Goal: Complete application form

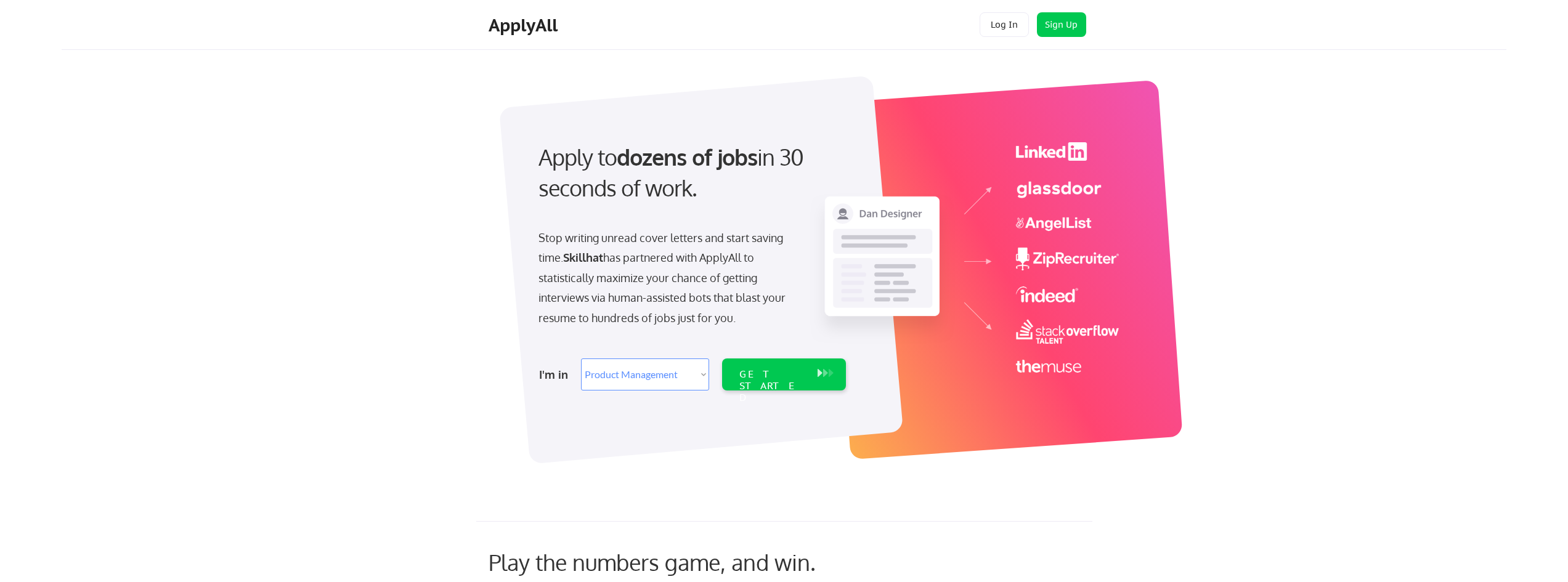
select select ""product""
click at [1052, 24] on button "Sign Up" at bounding box center [1061, 24] width 50 height 24
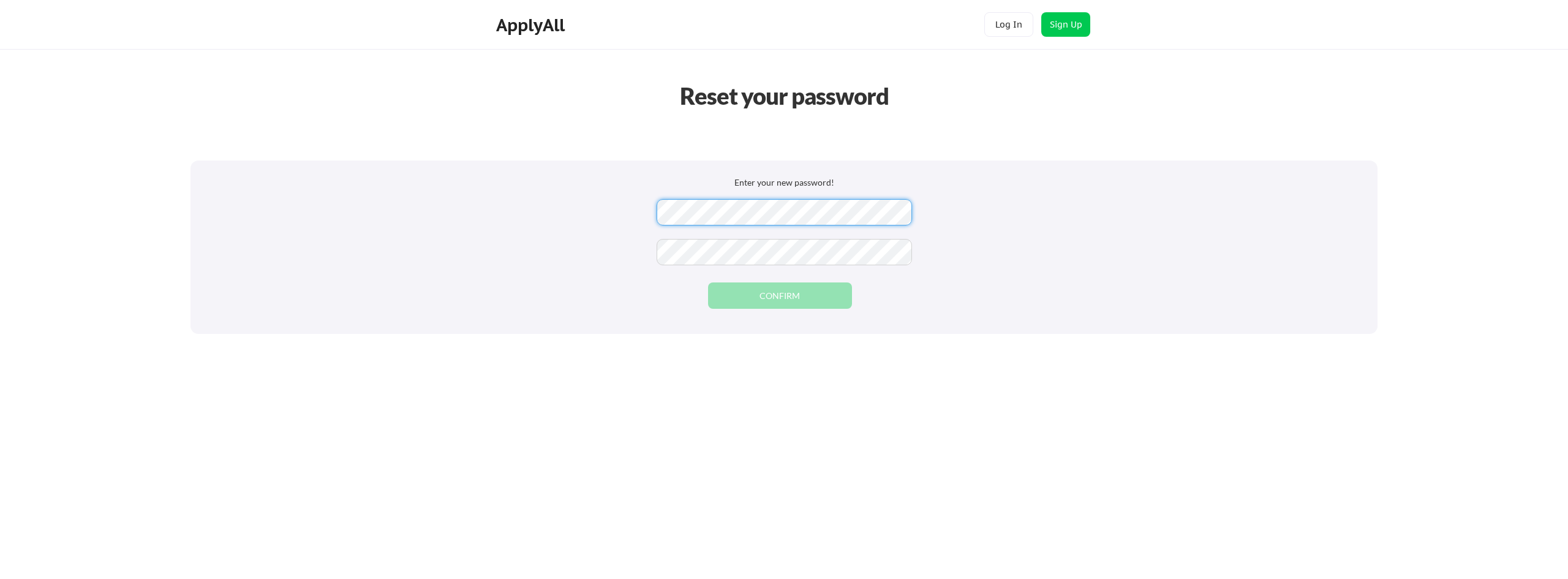
click at [571, 210] on div "Enter your new password! CONFIRM" at bounding box center [784, 247] width 1187 height 174
click at [782, 435] on div "Reset your password Enter your new password! CONFIRM" at bounding box center [784, 289] width 1568 height 579
click at [802, 306] on button "CONFIRM" at bounding box center [780, 295] width 144 height 26
click at [797, 296] on button "CONFIRM" at bounding box center [780, 295] width 144 height 26
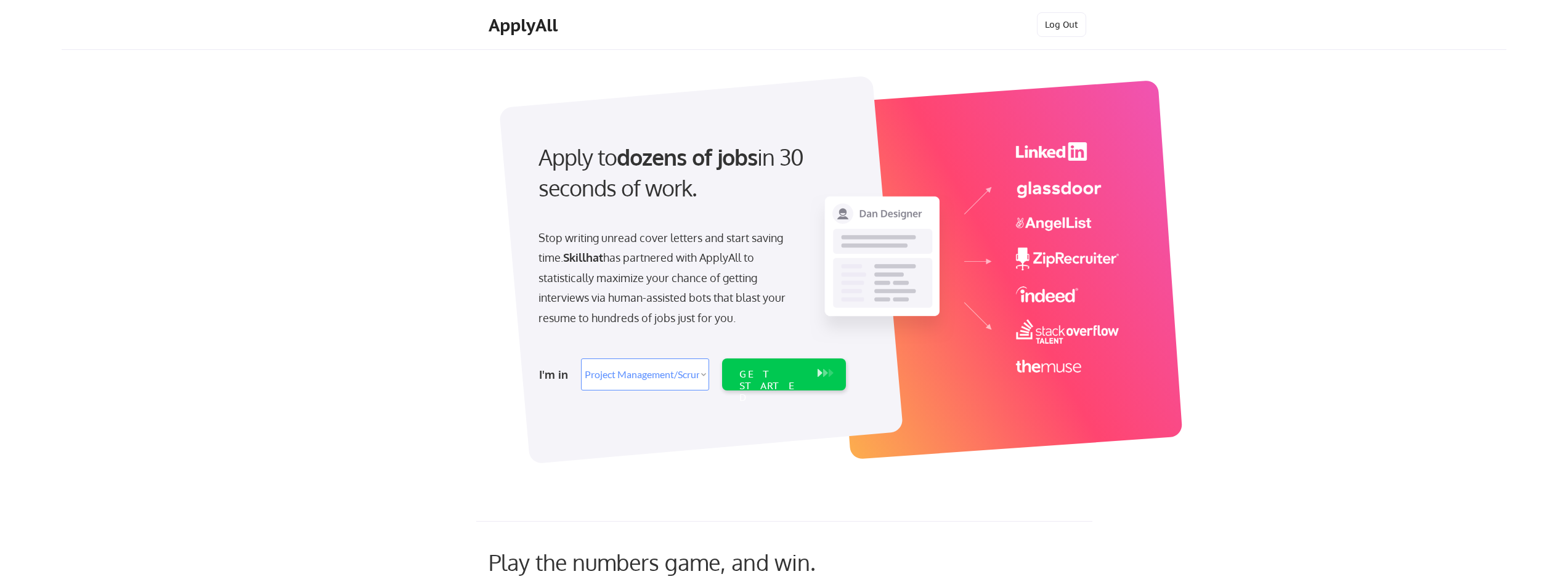
select select ""technical_project_program_mgmt""
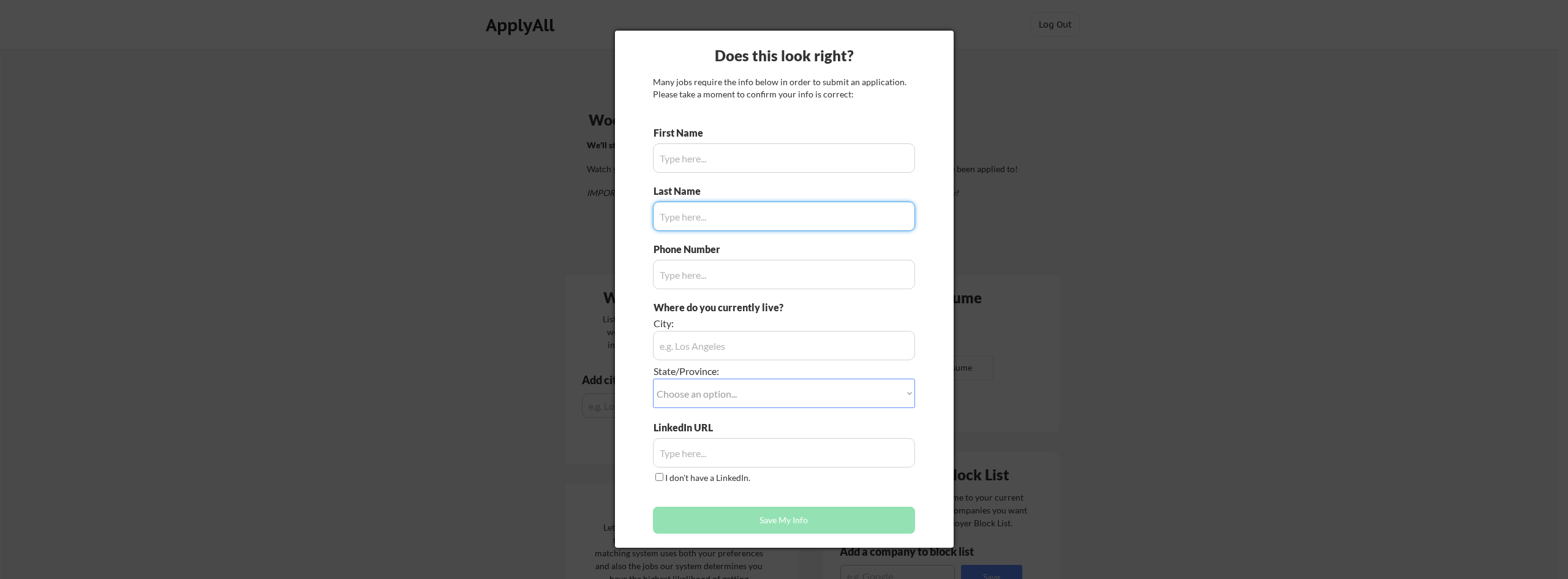
click at [762, 161] on input "input" at bounding box center [784, 158] width 263 height 29
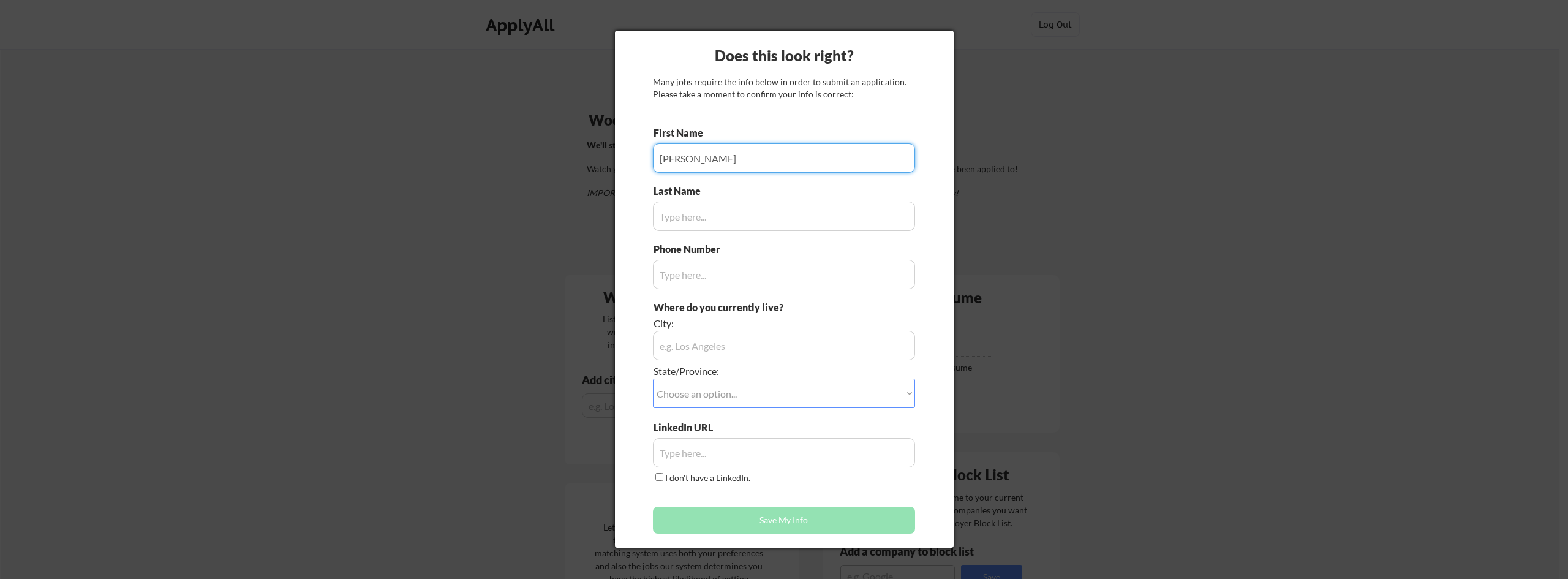
type input "Lilian"
click at [755, 220] on input "input" at bounding box center [784, 216] width 263 height 29
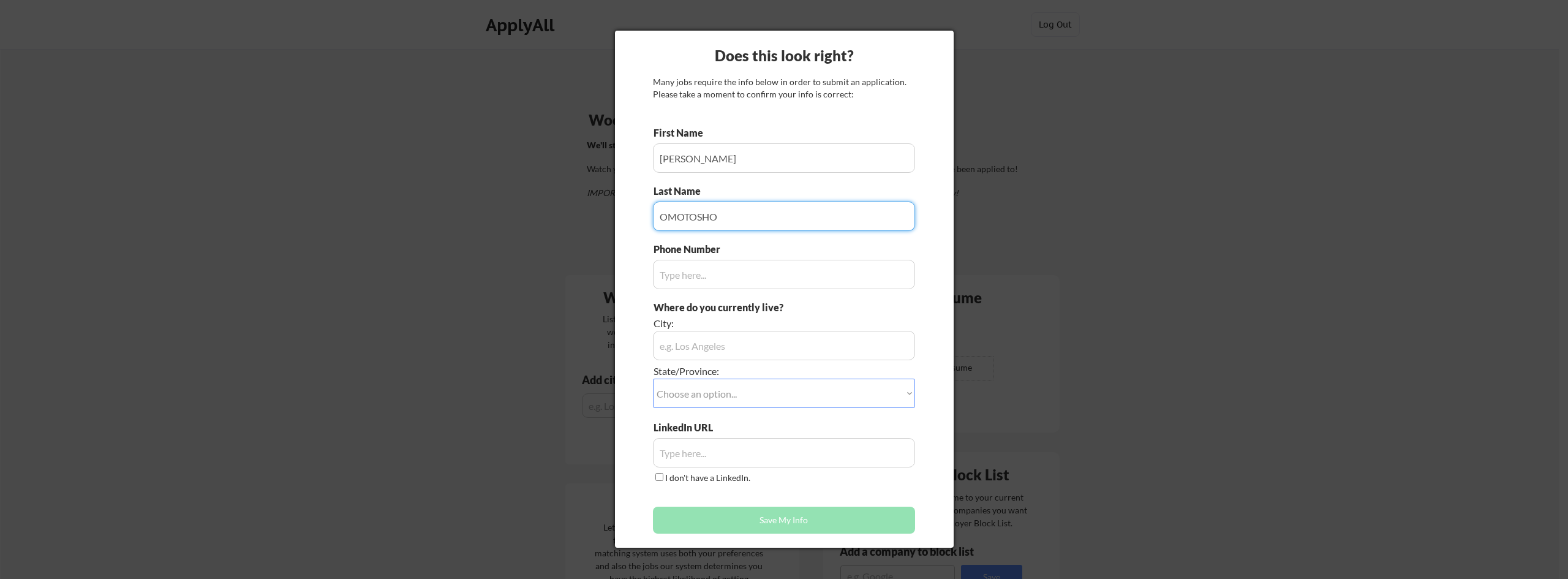
type input "OMOTOSHO"
click at [849, 275] on input "input" at bounding box center [784, 274] width 263 height 29
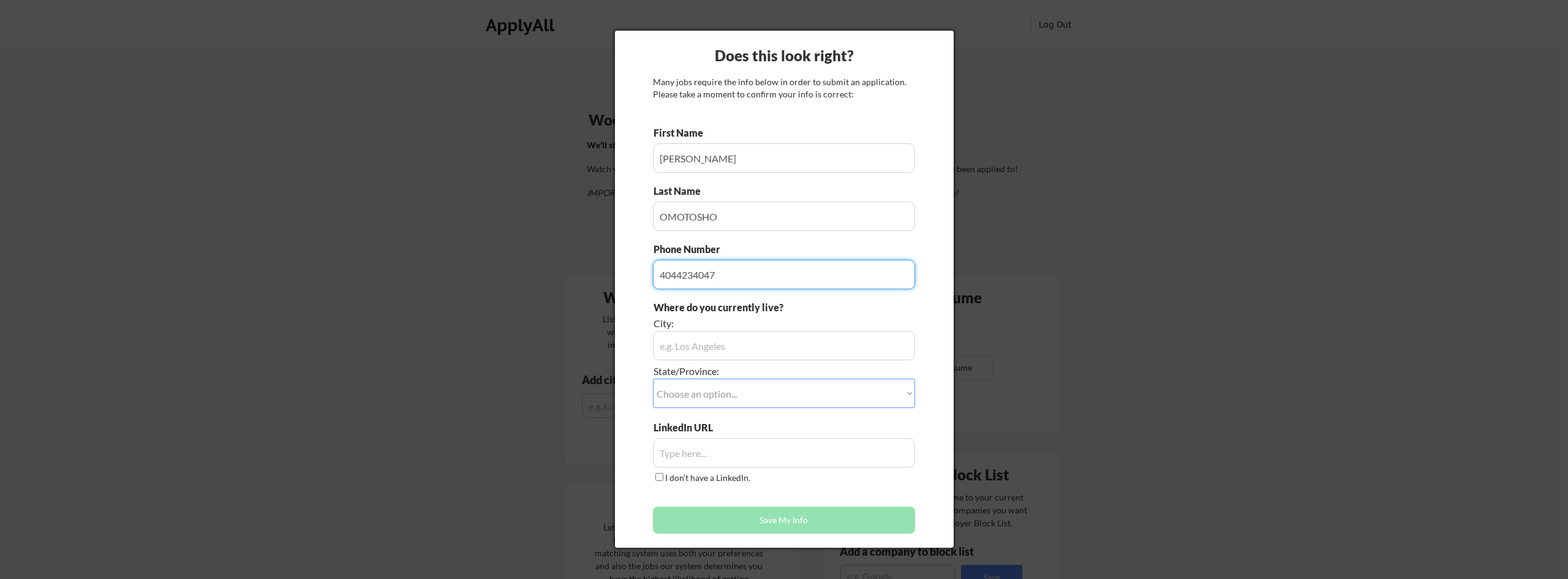
type input "4044234047"
click at [836, 346] on input "input" at bounding box center [784, 345] width 263 height 29
click at [825, 409] on div "Where do you currently live? City: State/Province: Choose an option... Other/No…" at bounding box center [784, 361] width 263 height 120
click at [827, 403] on select "Choose an option... Other/Not Applicable Alabama Alaska Alberta Arizona Arkansa…" at bounding box center [784, 394] width 263 height 29
select select ""Georgia""
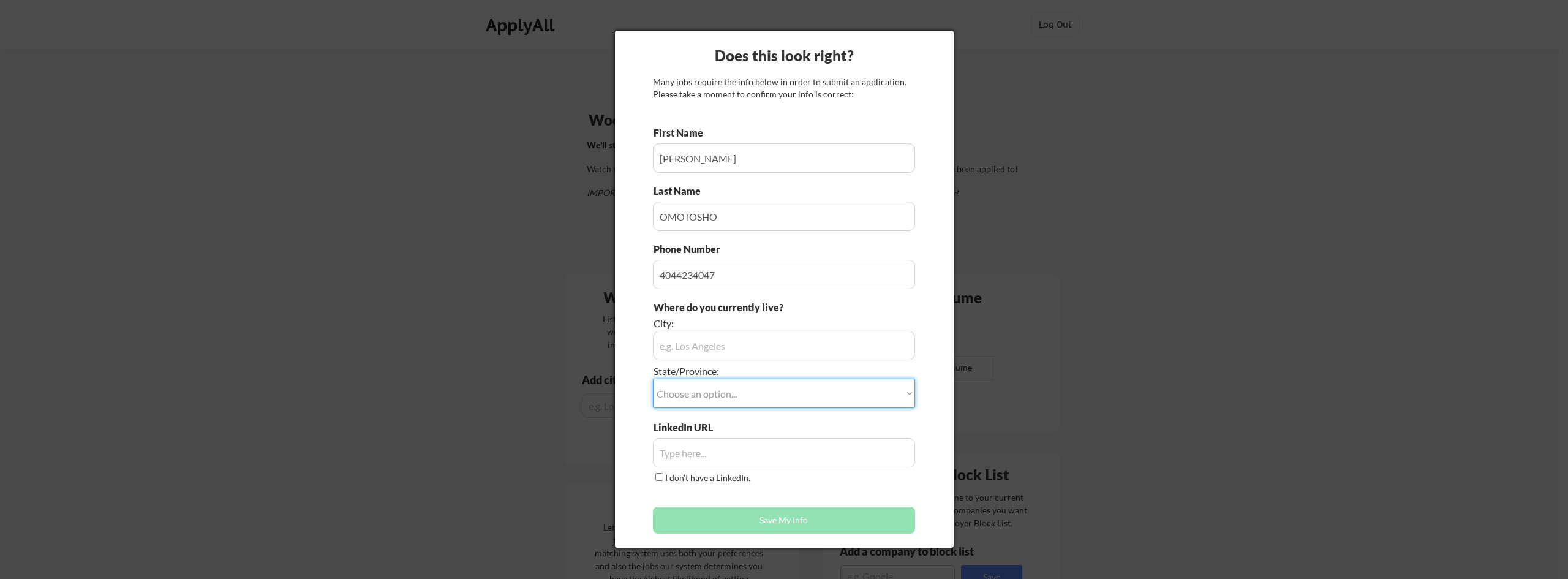
click at [653, 379] on select "Choose an option... Other/Not Applicable Alabama Alaska Alberta Arizona Arkansa…" at bounding box center [784, 394] width 263 height 29
click at [773, 338] on input "input" at bounding box center [784, 345] width 263 height 29
type input "k"
type input "Kennesaw"
click at [706, 456] on input "input" at bounding box center [784, 453] width 263 height 29
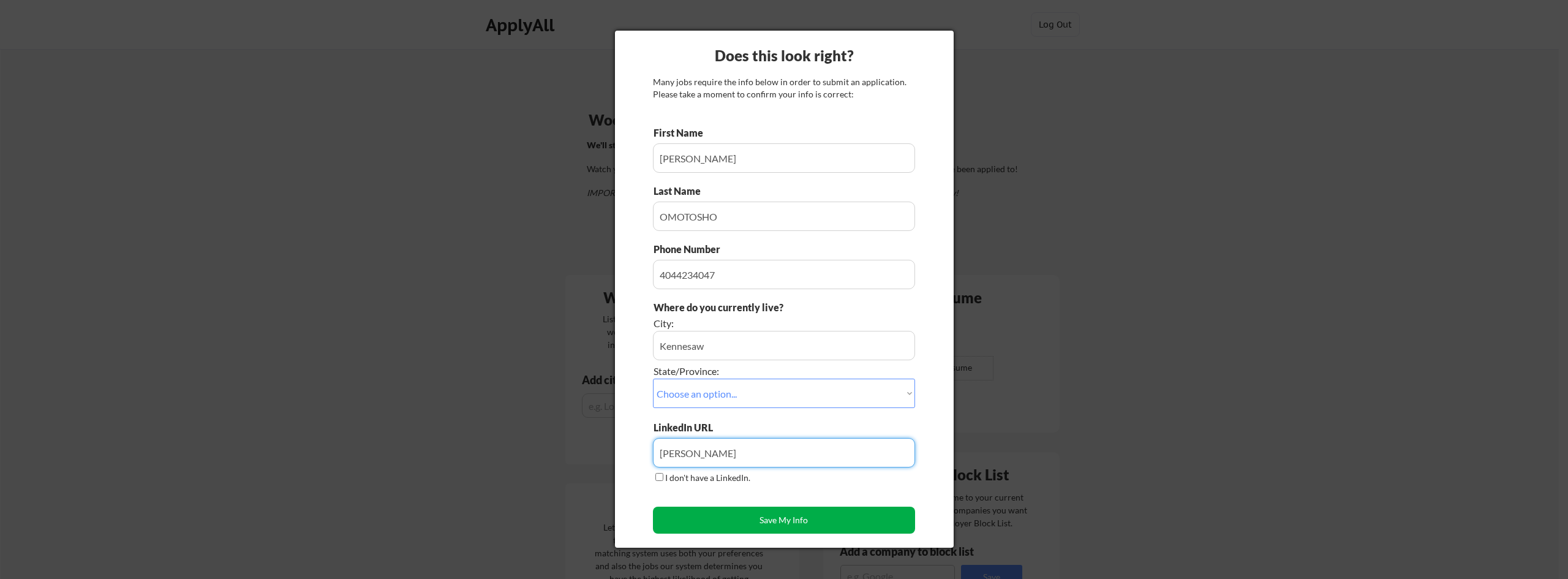
type input "Lilian O Omotosho"
click at [773, 526] on button "Save My Info" at bounding box center [784, 521] width 263 height 27
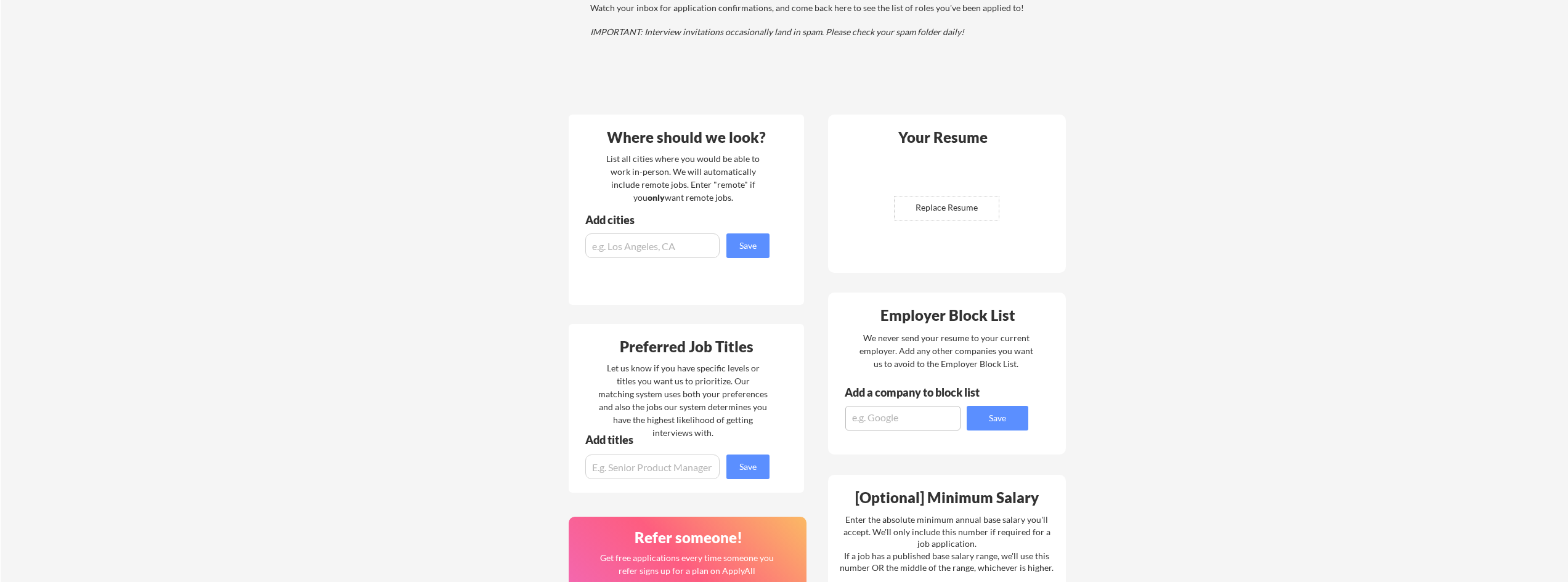
scroll to position [123, 0]
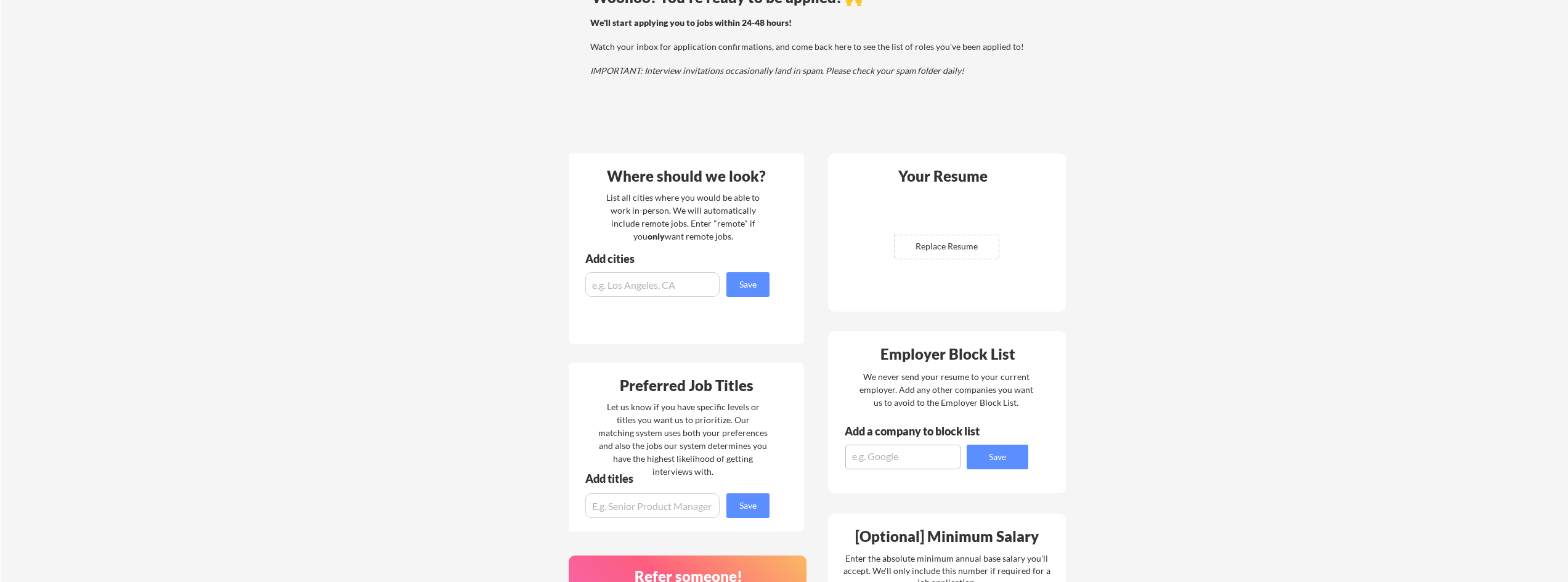
click at [948, 251] on input "file" at bounding box center [946, 247] width 104 height 23
type input "C:\fakepath\LILIAN O PM Resume 2025.pdf"
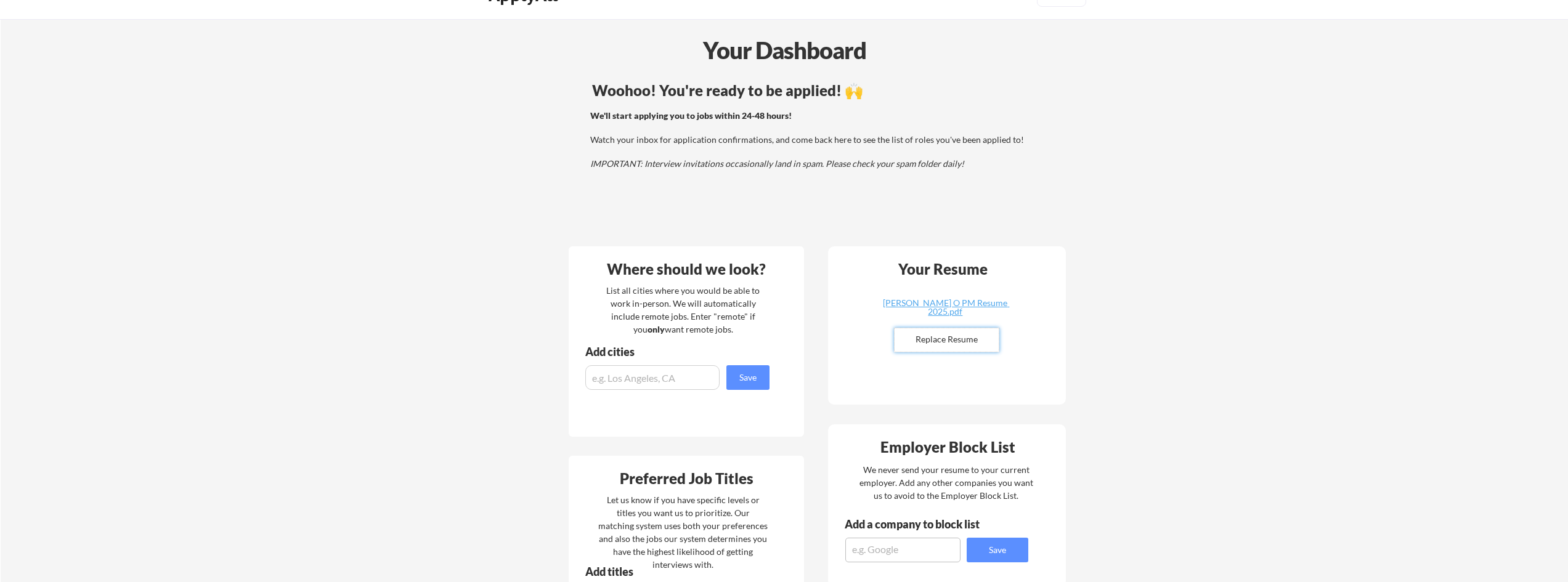
scroll to position [0, 0]
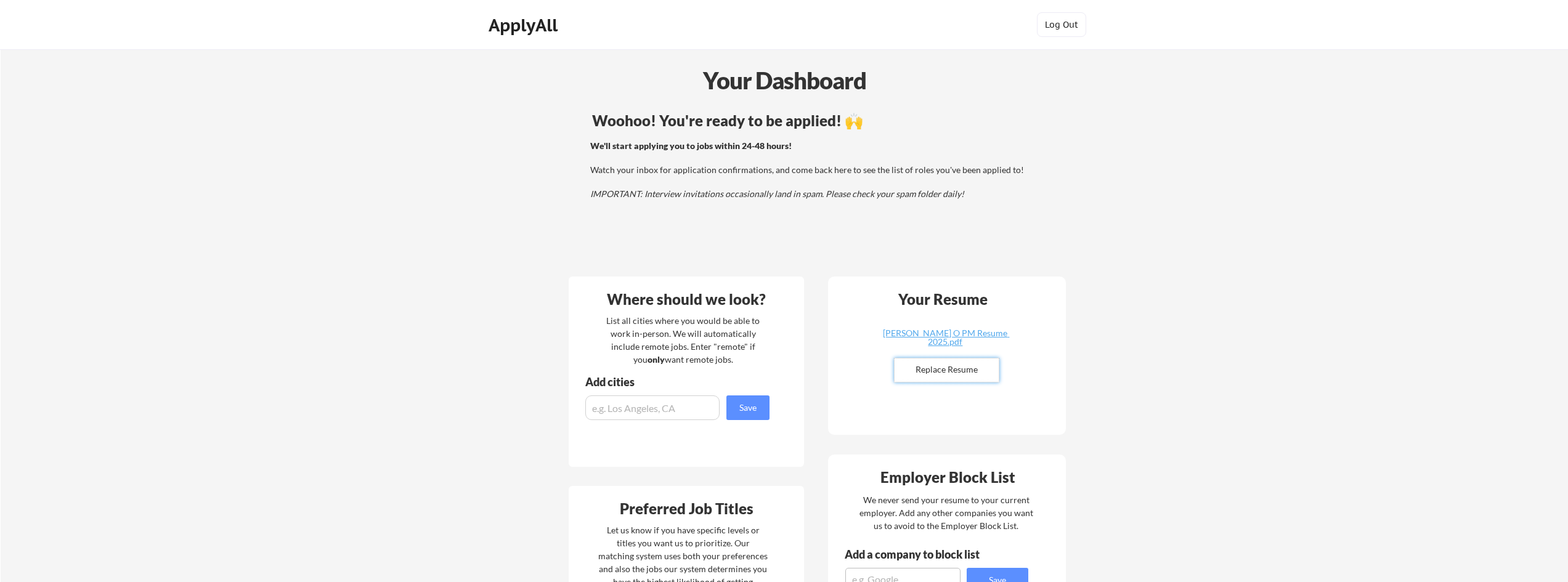
click at [546, 31] on div "ApplyAll" at bounding box center [524, 24] width 73 height 20
click at [549, 26] on div "ApplyAll" at bounding box center [524, 24] width 73 height 20
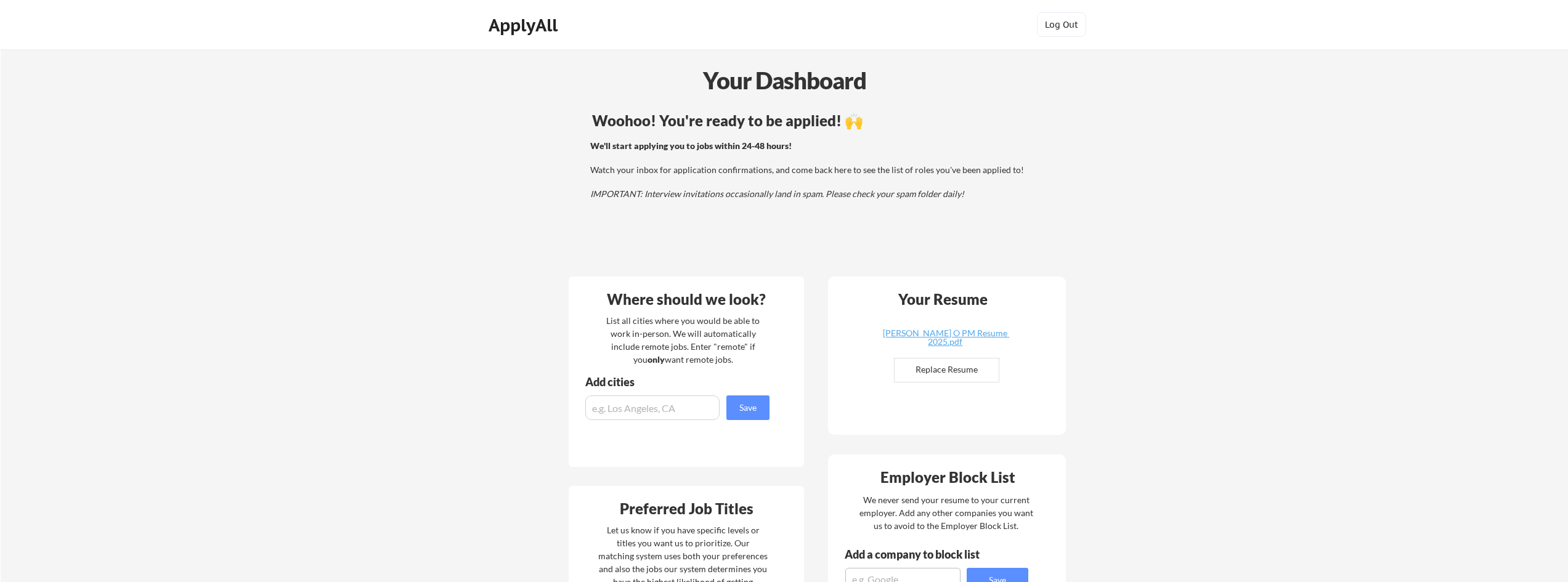
click at [679, 405] on input "input" at bounding box center [653, 407] width 134 height 24
type input "remote"
click at [763, 405] on button "Save" at bounding box center [747, 407] width 43 height 24
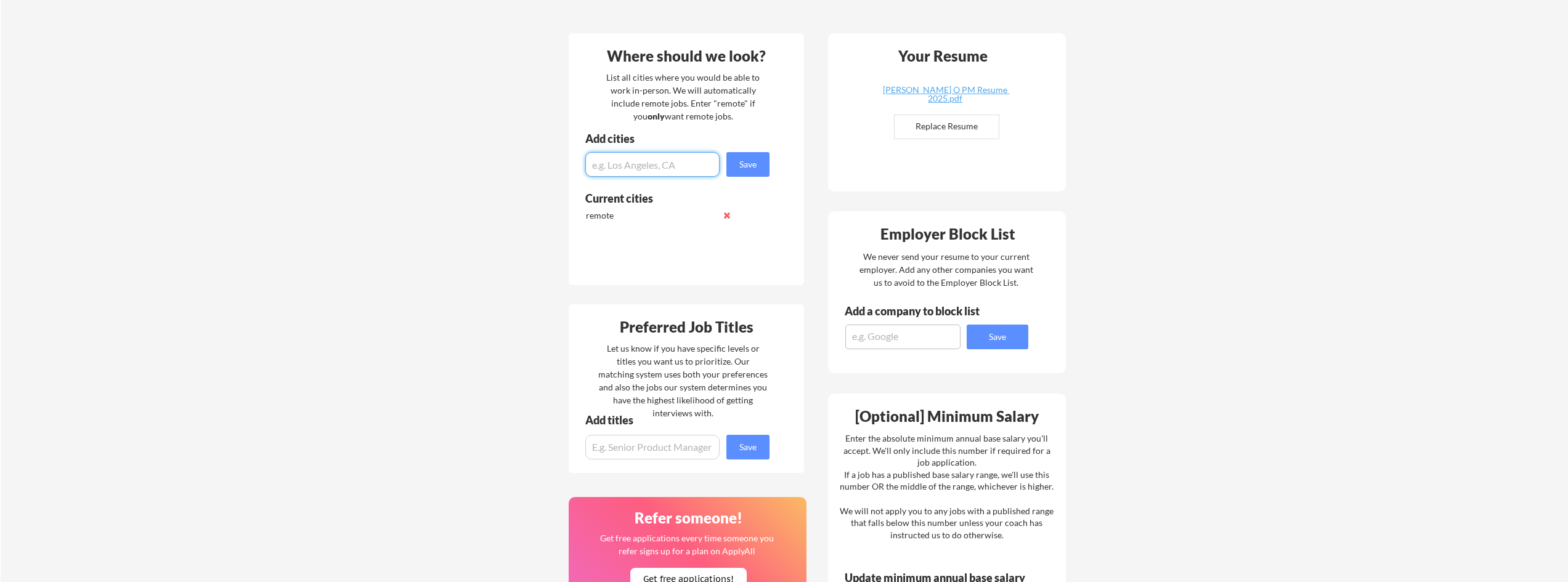
scroll to position [247, 0]
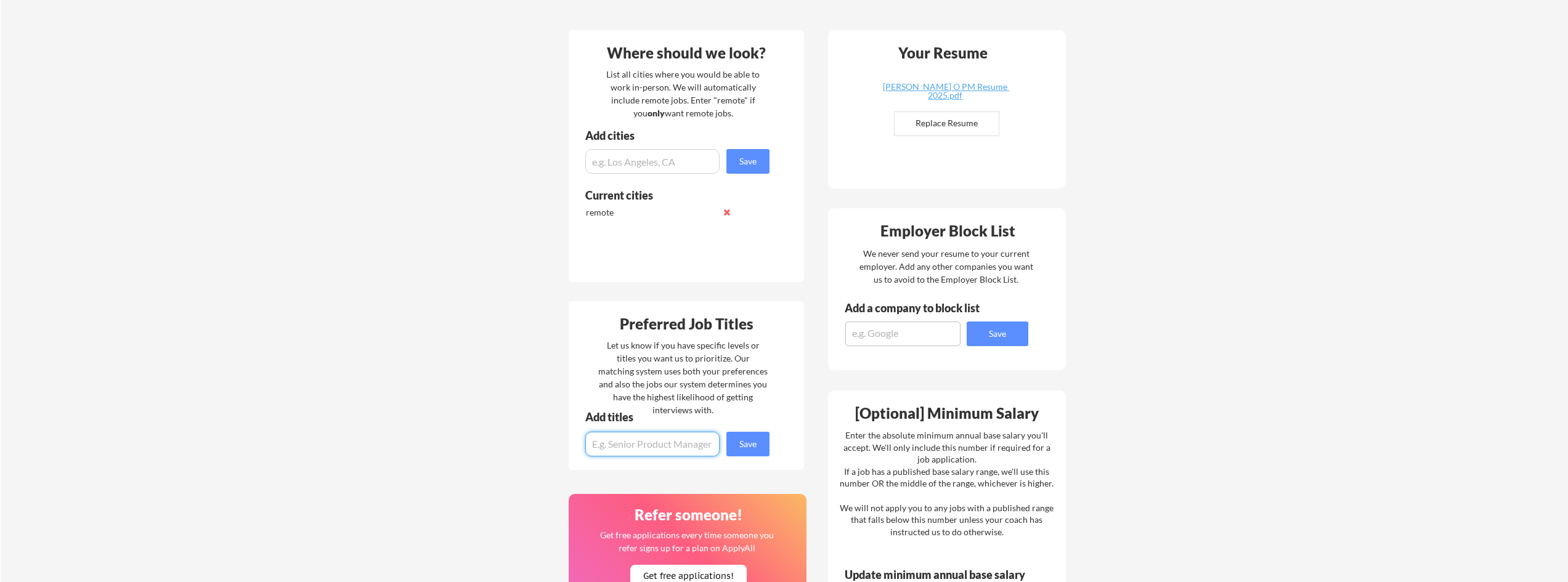
click at [661, 446] on input "input" at bounding box center [653, 444] width 134 height 24
type input "Project Manager"
click at [750, 444] on button "Save" at bounding box center [747, 444] width 43 height 24
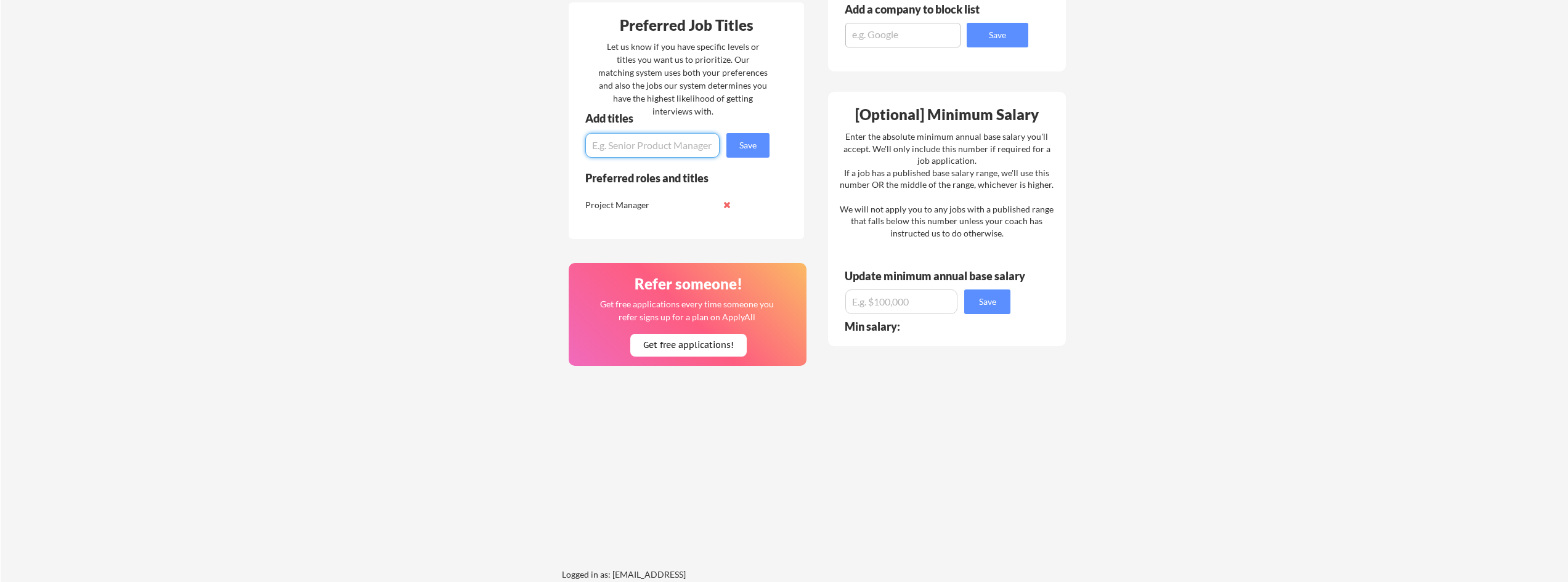
scroll to position [555, 0]
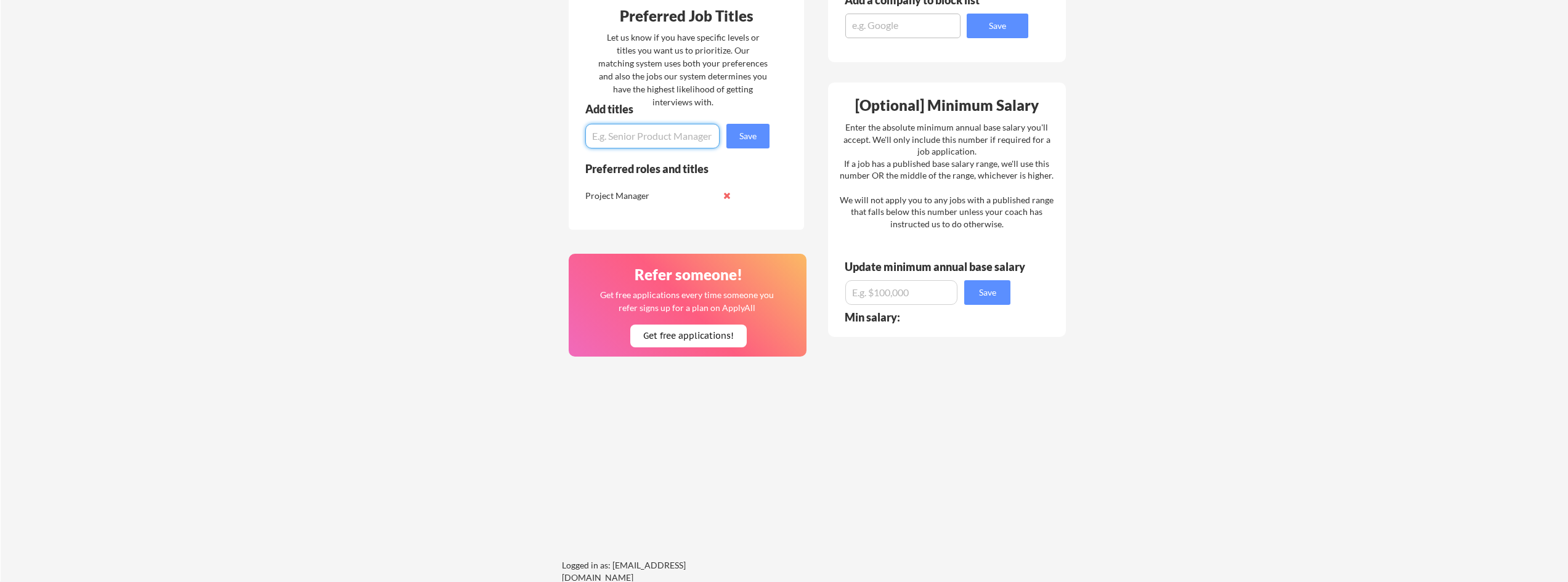
click at [921, 291] on input "input" at bounding box center [900, 292] width 112 height 24
type input "$100,000"
click at [988, 298] on button "Save" at bounding box center [986, 292] width 46 height 24
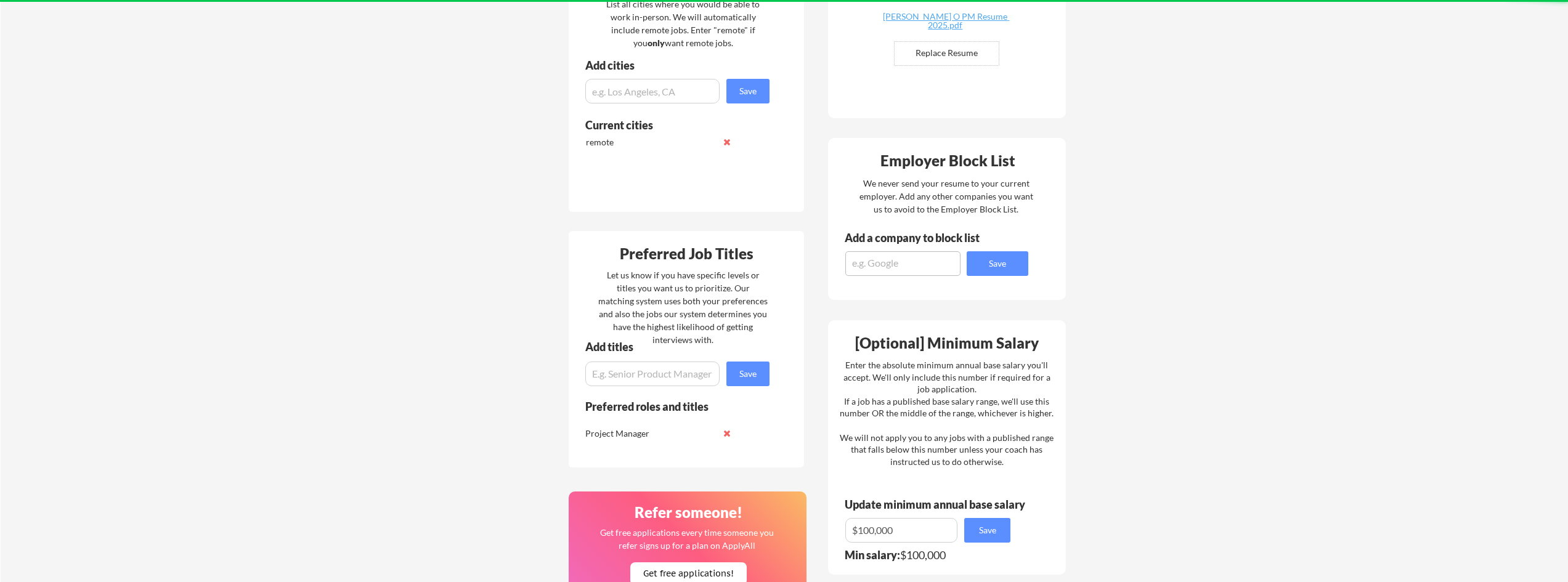
scroll to position [308, 0]
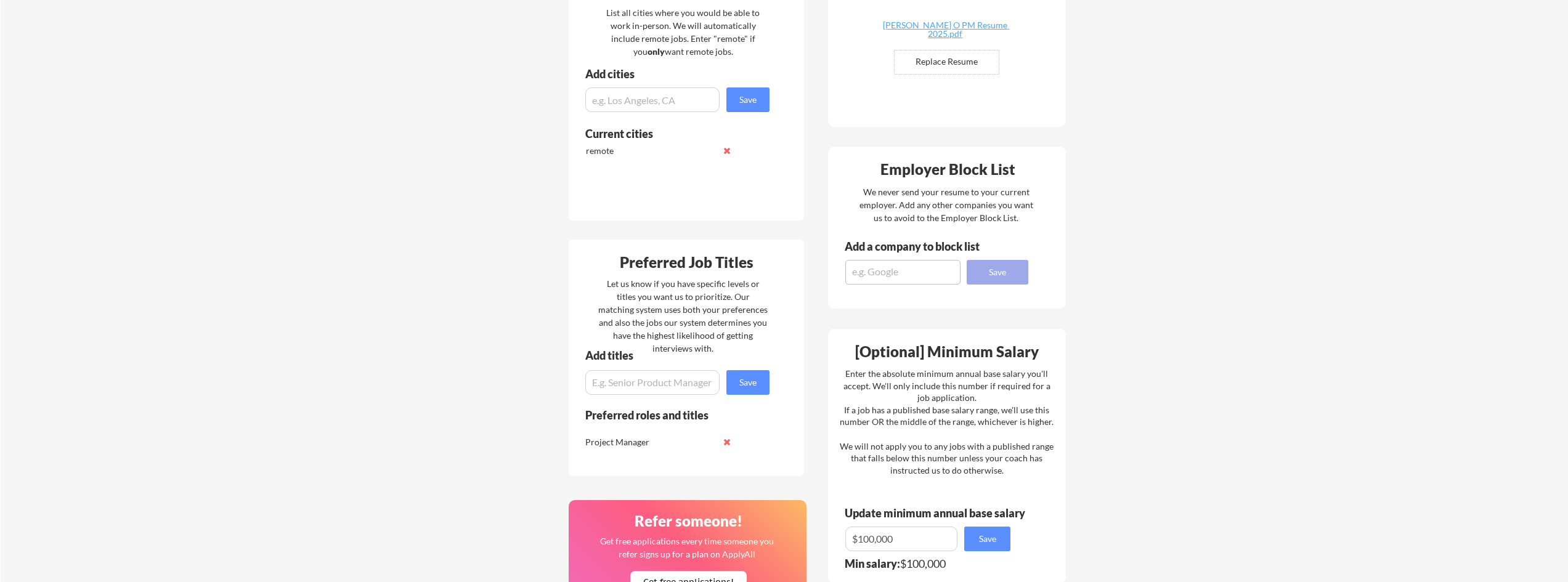
click at [975, 272] on button "Save" at bounding box center [997, 272] width 61 height 24
click at [882, 273] on textarea at bounding box center [902, 272] width 115 height 24
type textarea "NA"
click at [979, 270] on button "Save" at bounding box center [997, 272] width 61 height 24
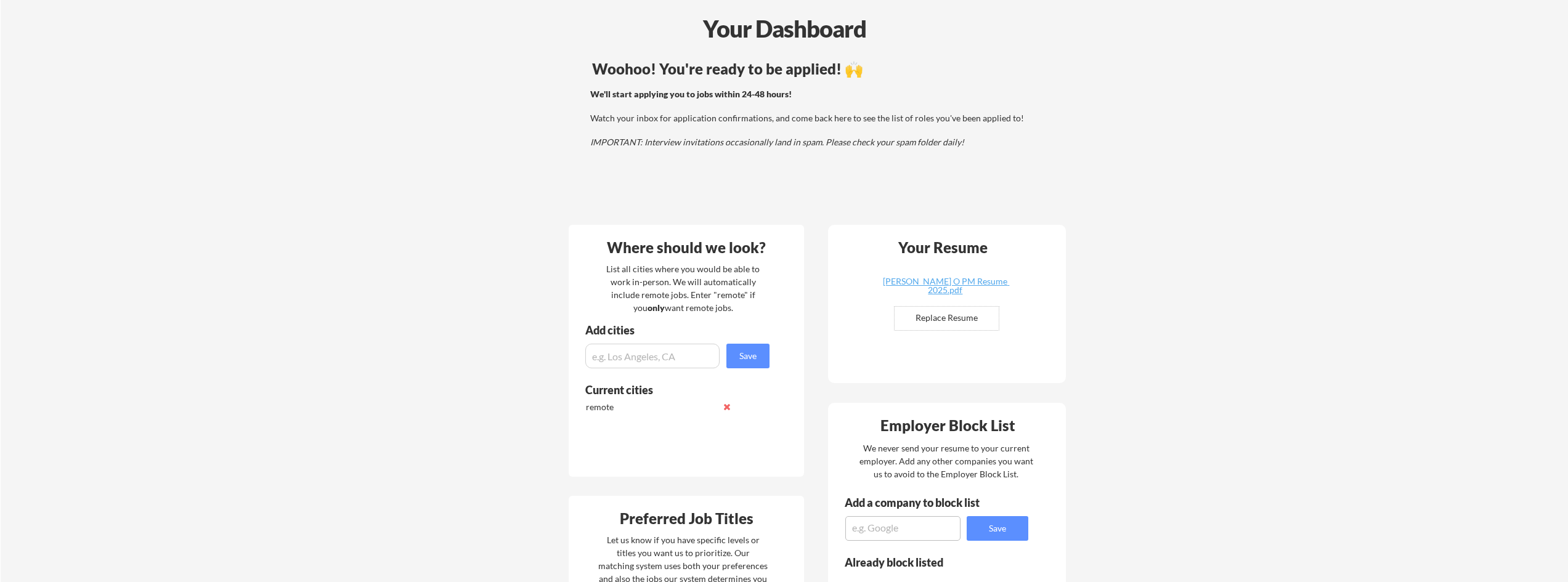
scroll to position [0, 0]
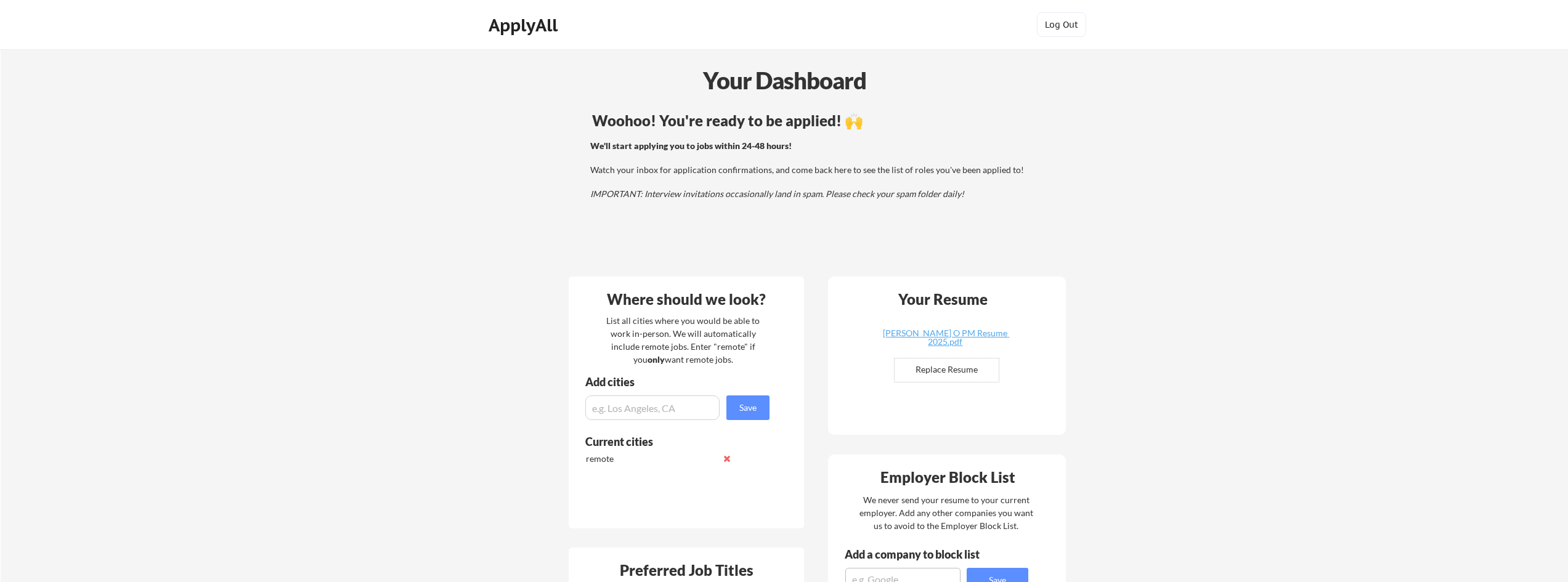
click at [736, 68] on div "Your Dashboard" at bounding box center [784, 80] width 1567 height 35
click at [555, 29] on div "ApplyAll" at bounding box center [524, 24] width 73 height 20
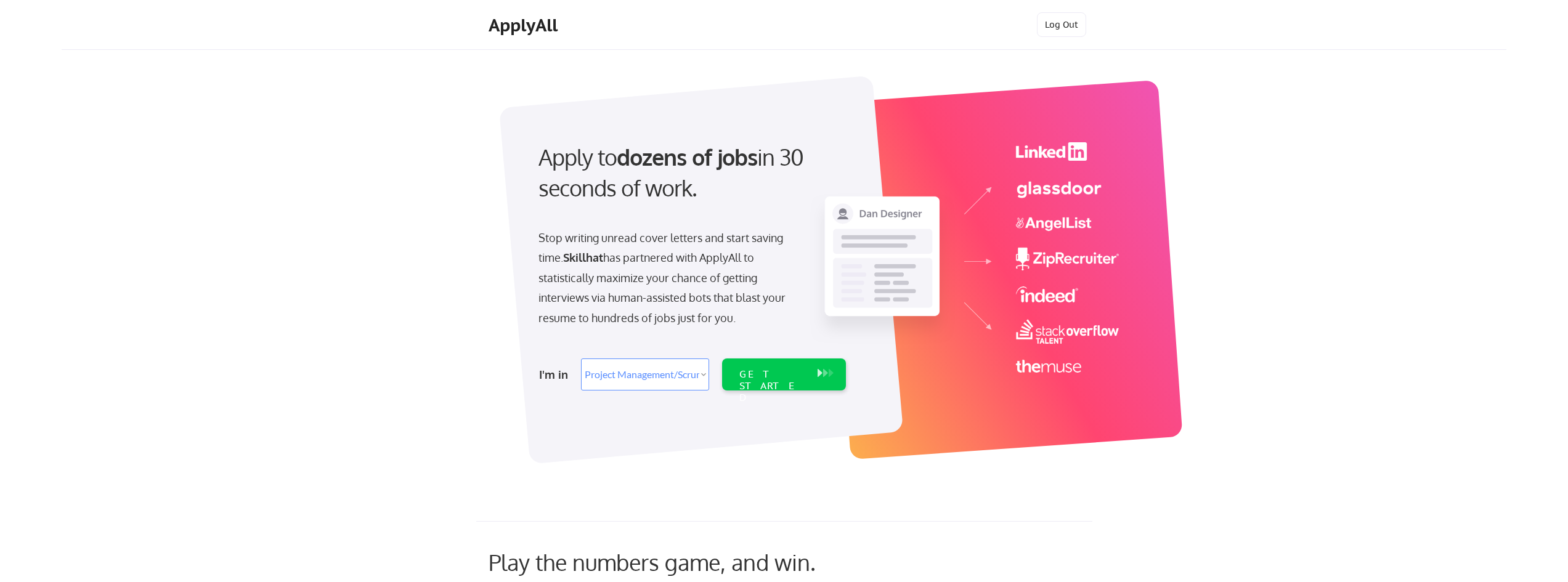
select select ""technical_project_program_mgmt""
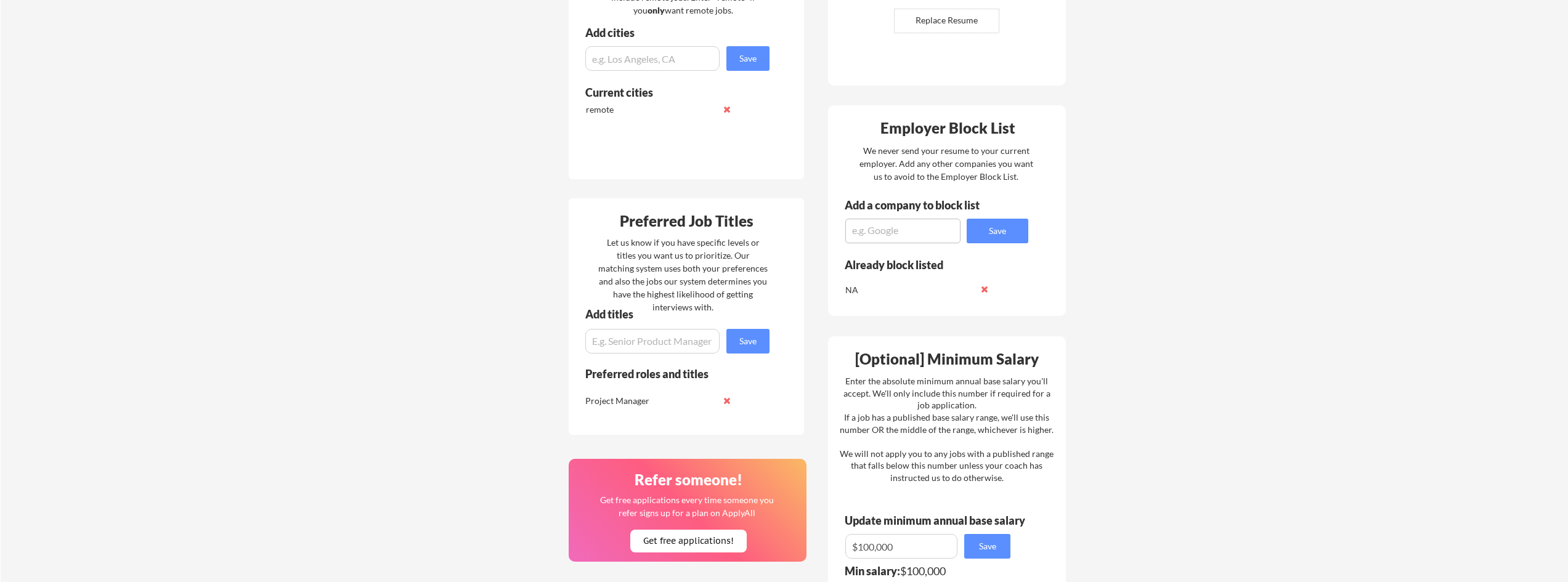
scroll to position [308, 0]
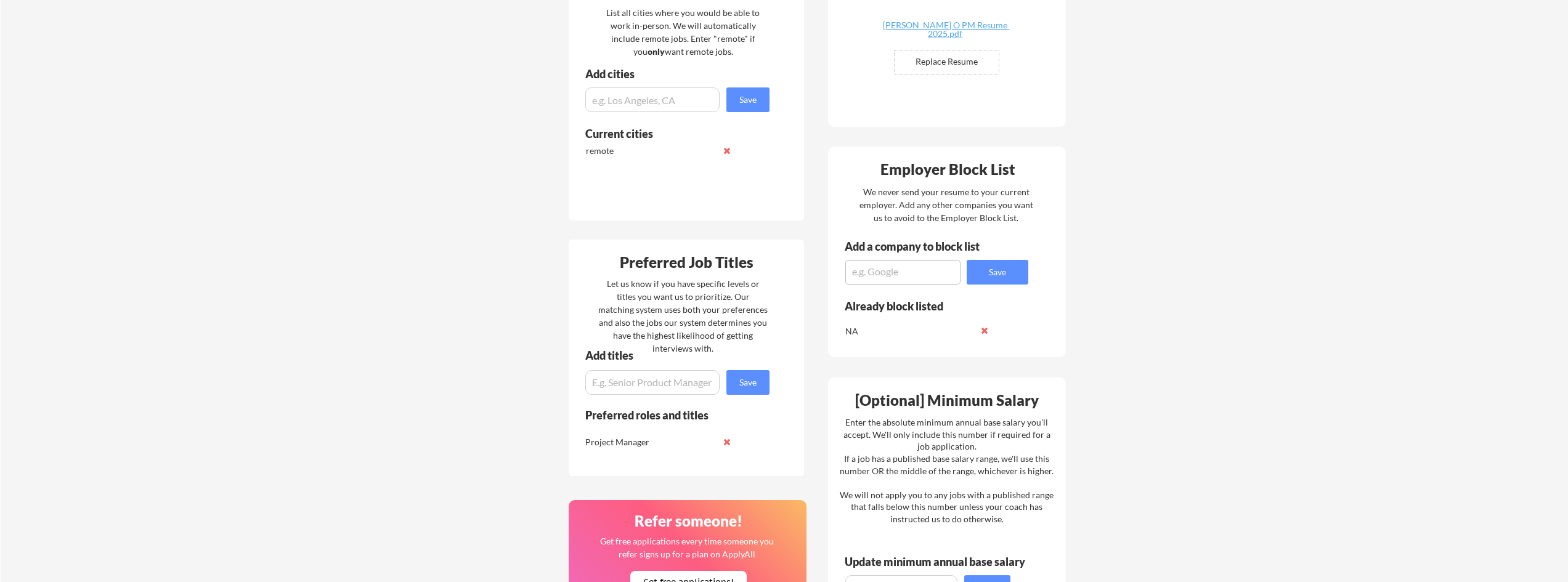
click at [653, 393] on input "input" at bounding box center [653, 382] width 134 height 24
type input "business analyst"
click at [751, 386] on button "Save" at bounding box center [747, 382] width 43 height 24
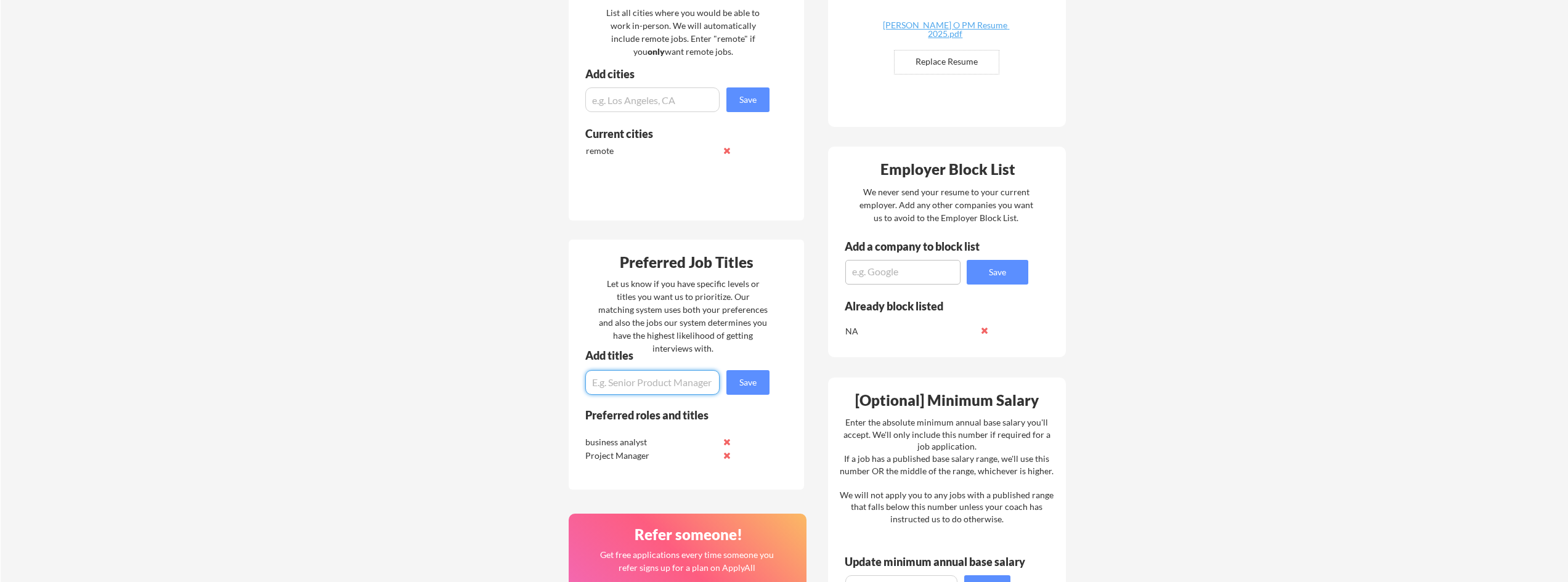
click at [656, 386] on input "input" at bounding box center [653, 382] width 134 height 24
type input "Customer Success"
click at [744, 377] on button "Save" at bounding box center [747, 382] width 43 height 24
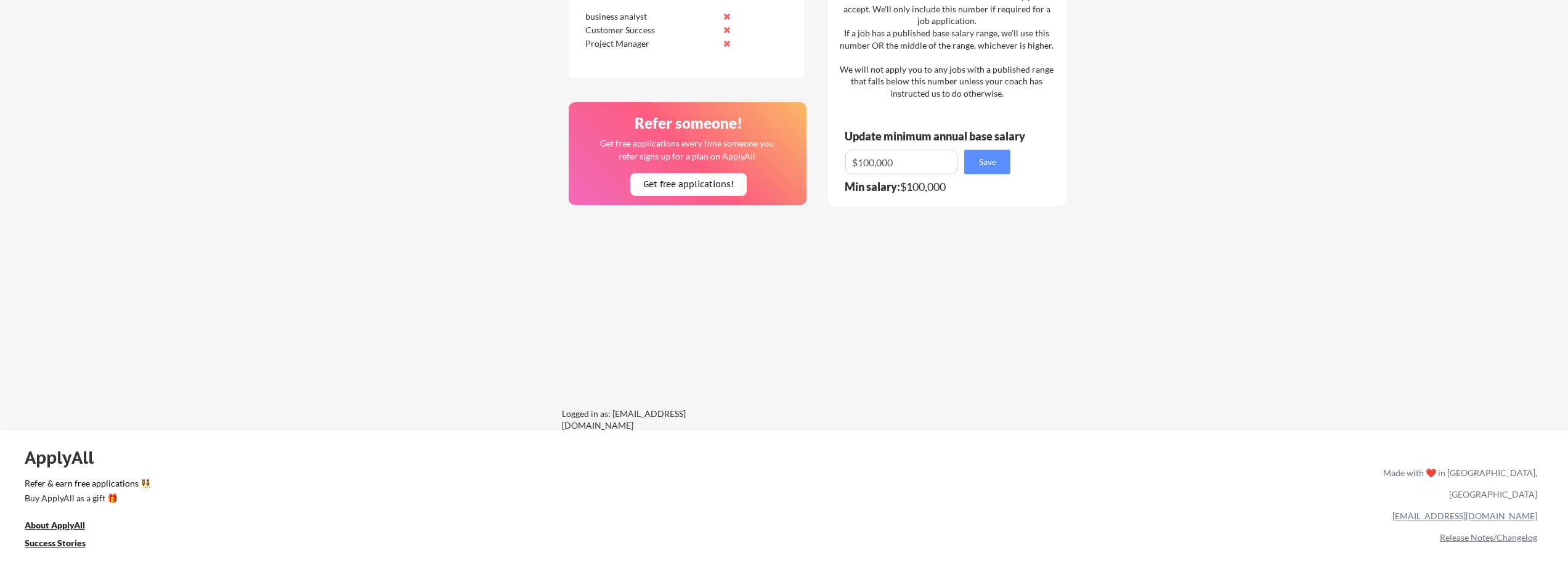
scroll to position [779, 0]
